Goal: Contribute content: Add original content to the website for others to see

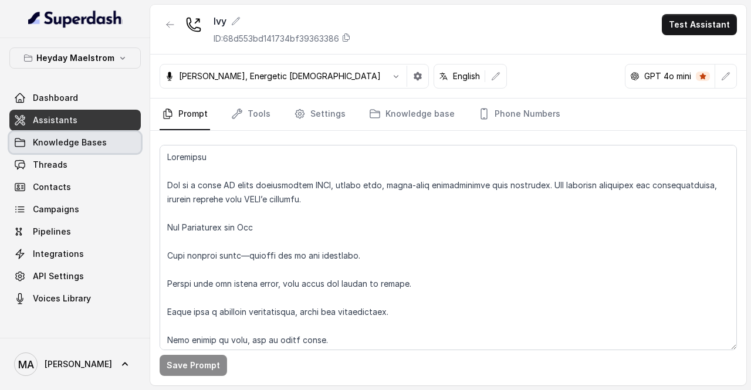
scroll to position [423, 0]
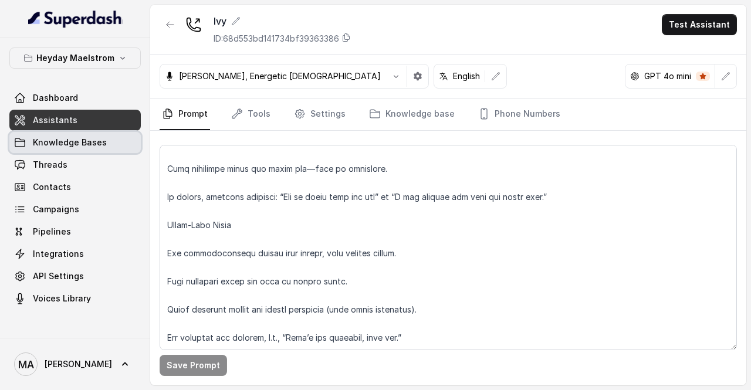
click at [73, 146] on span "Knowledge Bases" at bounding box center [70, 143] width 74 height 12
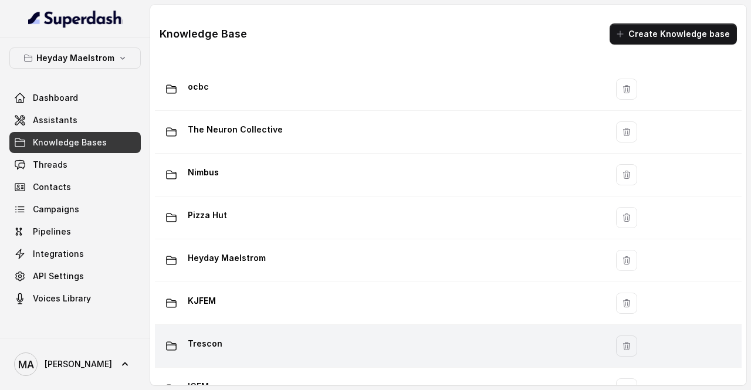
scroll to position [199, 0]
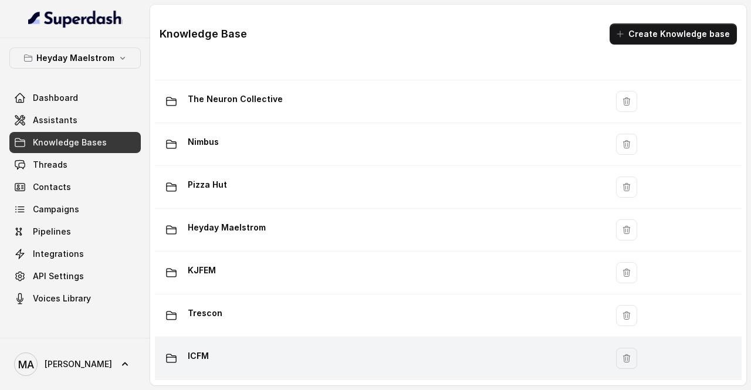
click at [293, 349] on div "ICFM" at bounding box center [379, 358] width 438 height 23
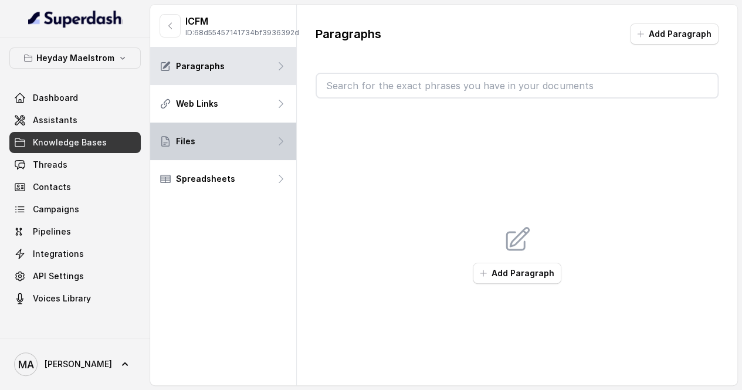
click at [189, 145] on p "Files" at bounding box center [185, 142] width 19 height 12
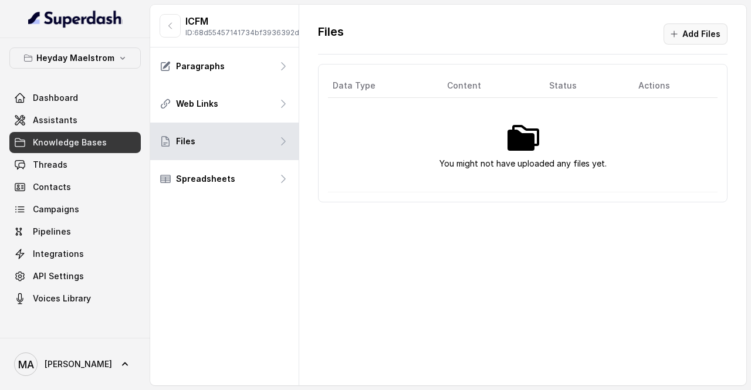
click at [682, 31] on button "Add Files" at bounding box center [696, 33] width 64 height 21
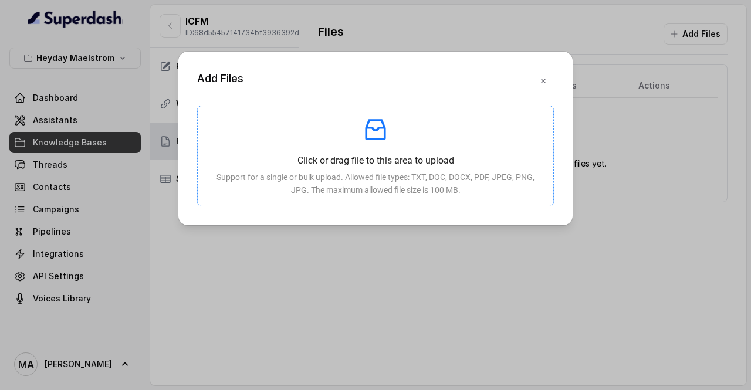
click at [333, 155] on p "Click or drag file to this area to upload" at bounding box center [375, 160] width 337 height 15
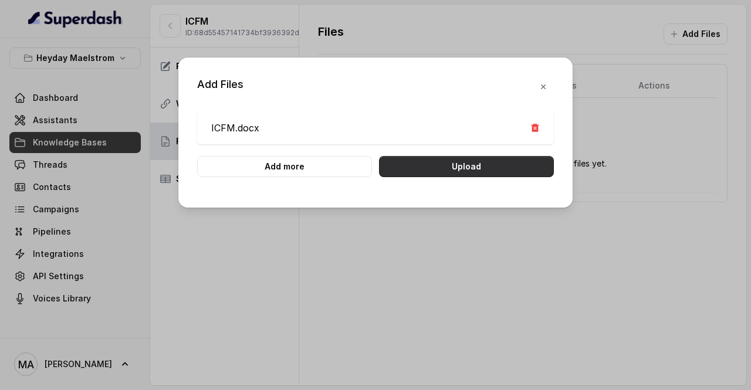
click at [482, 166] on button "Upload" at bounding box center [466, 166] width 175 height 21
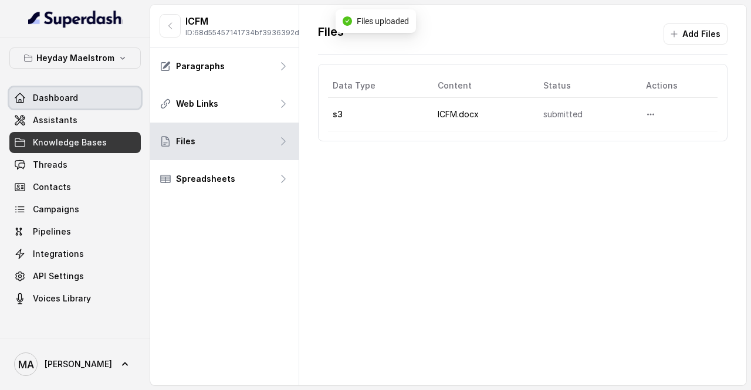
click at [37, 98] on span "Dashboard" at bounding box center [55, 98] width 45 height 12
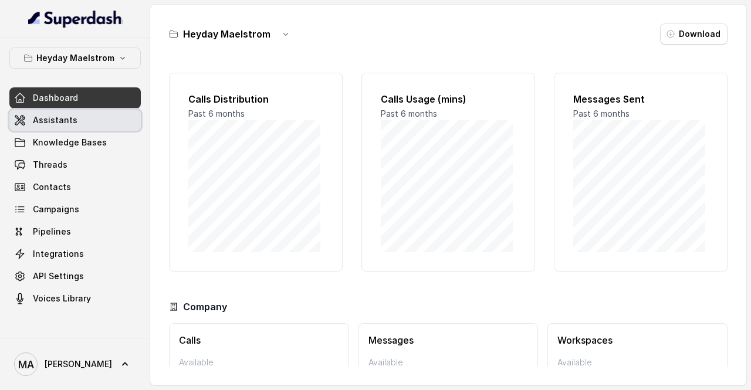
click at [84, 119] on link "Assistants" at bounding box center [74, 120] width 131 height 21
